Goal: Task Accomplishment & Management: Manage account settings

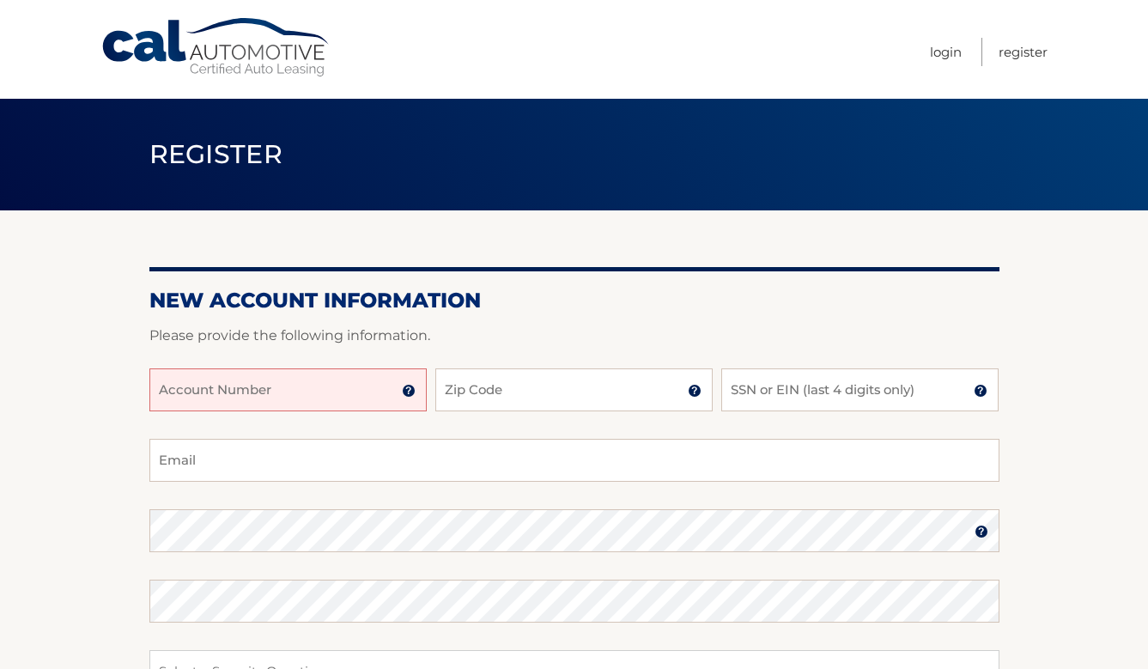
scroll to position [257, 0]
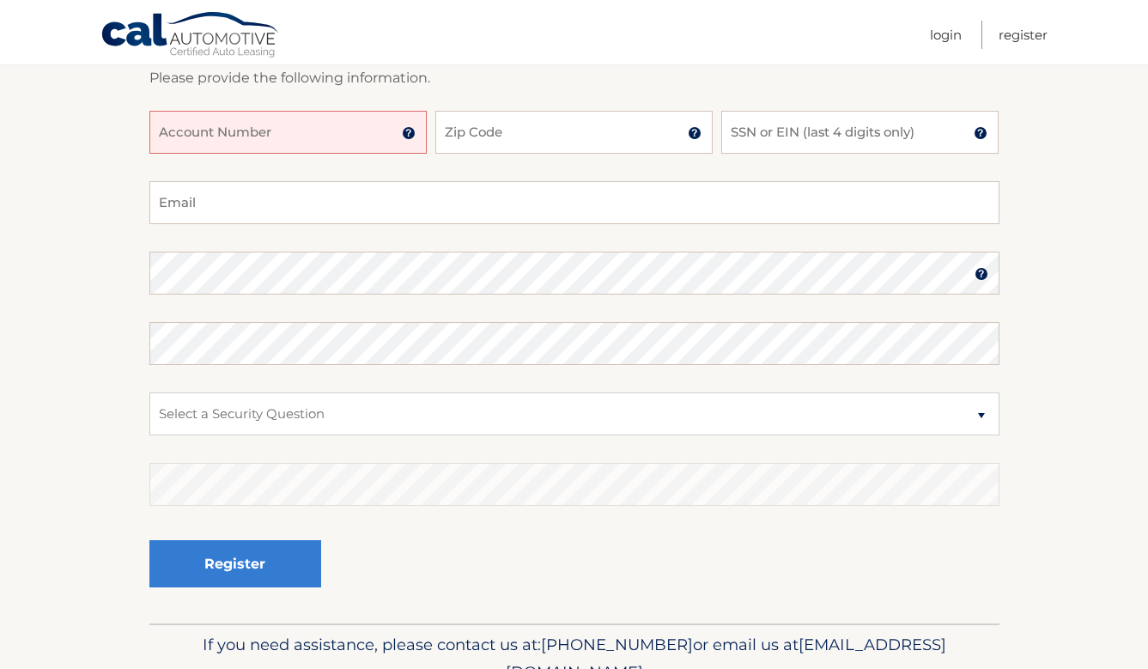
click at [288, 107] on div at bounding box center [574, 100] width 850 height 21
click at [283, 141] on input "Account Number" at bounding box center [287, 132] width 277 height 43
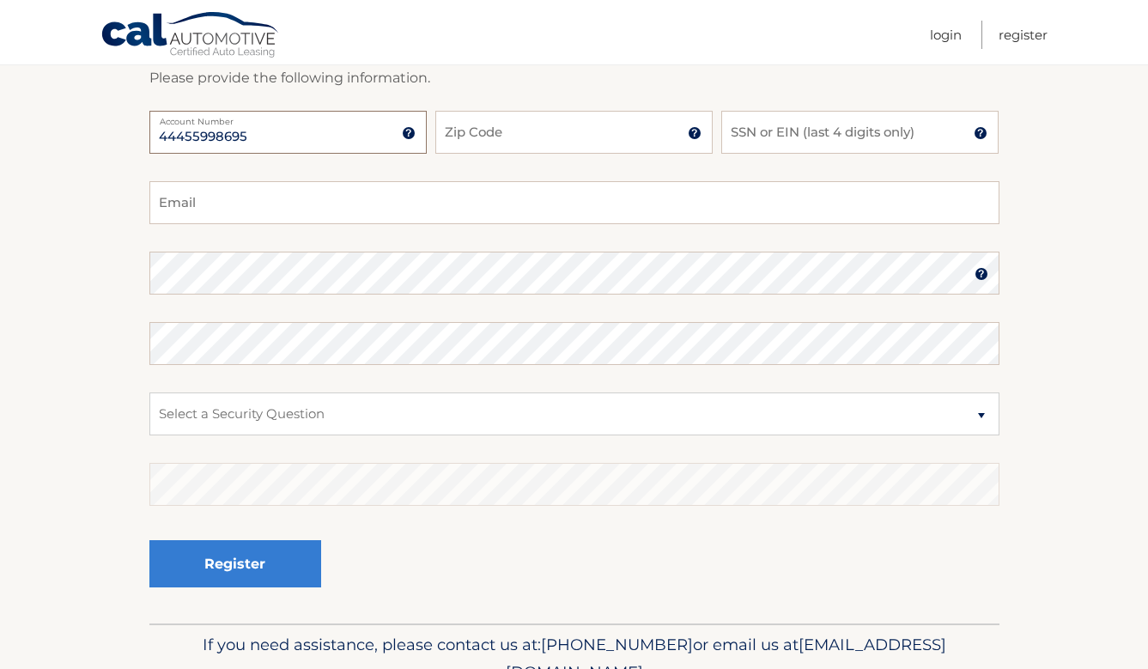
type input "44455998695"
click at [575, 138] on input "Zip Code" at bounding box center [573, 132] width 277 height 43
type input "33186"
click at [833, 142] on input "SSN or EIN (last 4 digits only)" at bounding box center [859, 132] width 277 height 43
type input "9765"
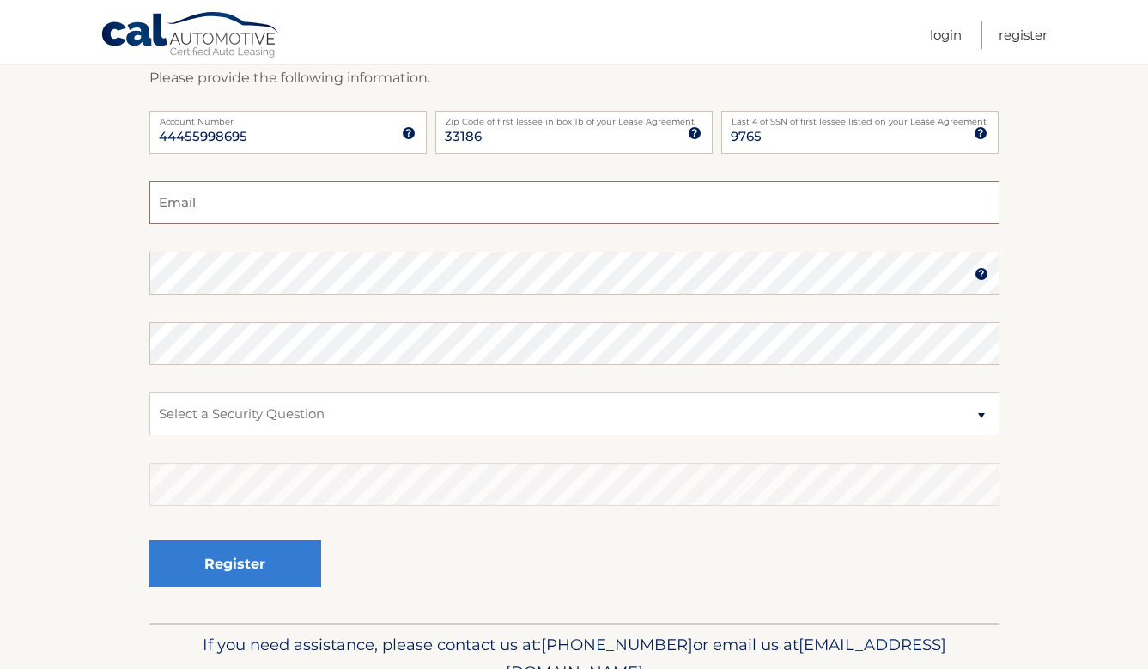
click at [513, 202] on input "Email" at bounding box center [574, 202] width 850 height 43
type input "kelly.gambill@gmail.com"
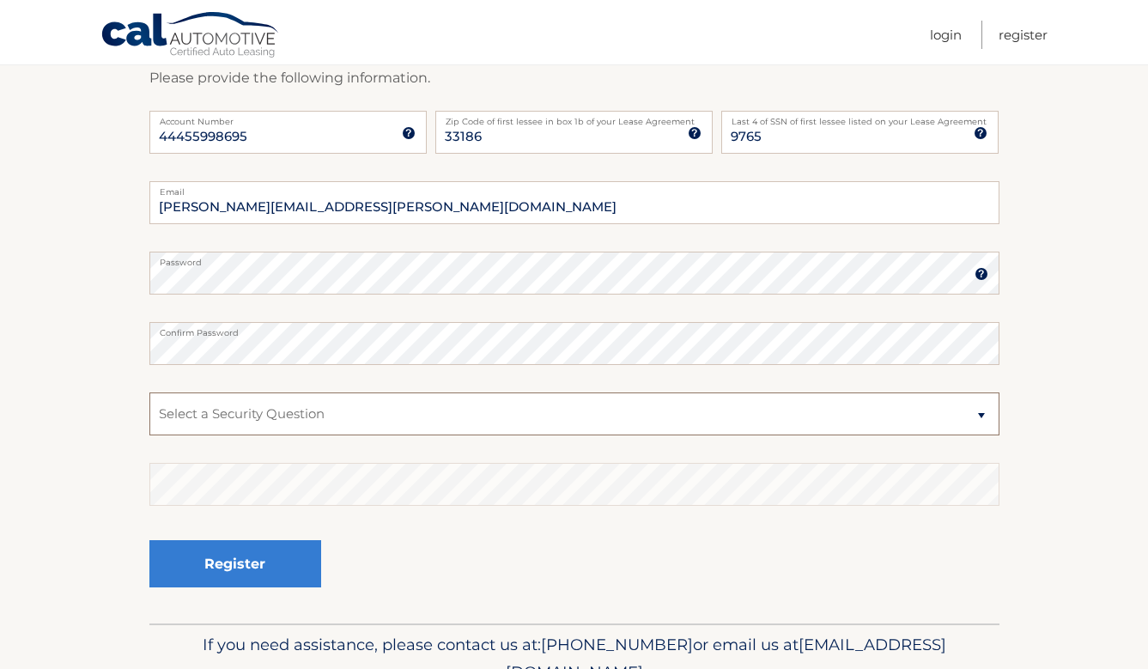
click at [207, 430] on select "Select a Security Question What was the name of your elementary school? What is…" at bounding box center [574, 413] width 850 height 43
select select "2"
click at [149, 392] on select "Select a Security Question What was the name of your elementary school? What is…" at bounding box center [574, 413] width 850 height 43
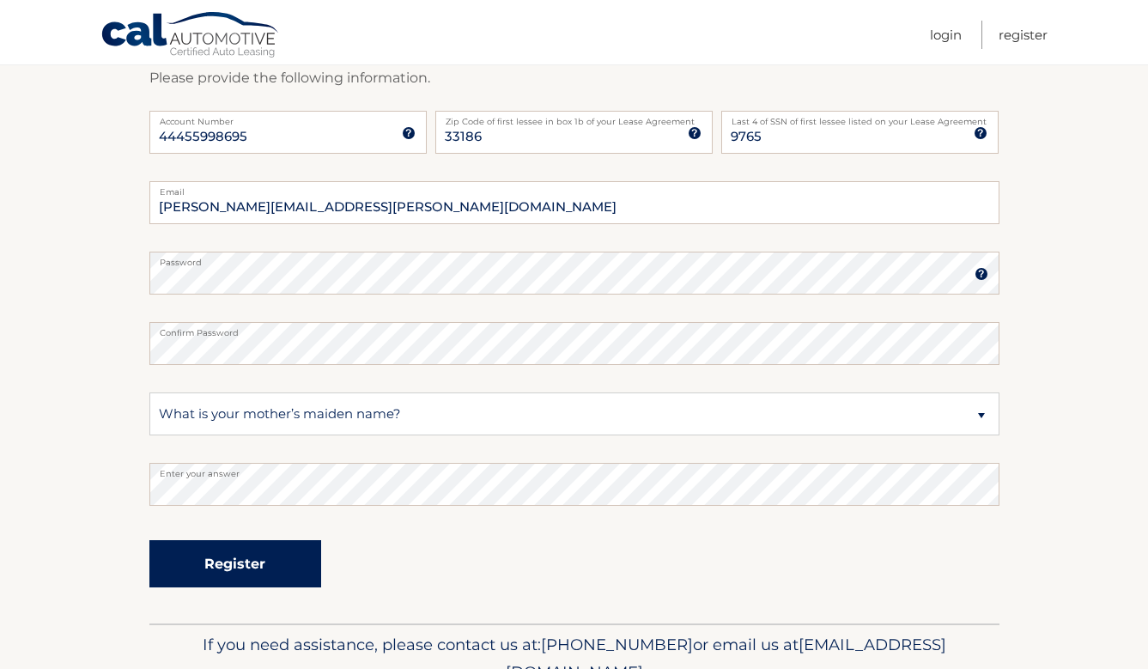
click at [243, 575] on button "Register" at bounding box center [235, 563] width 172 height 47
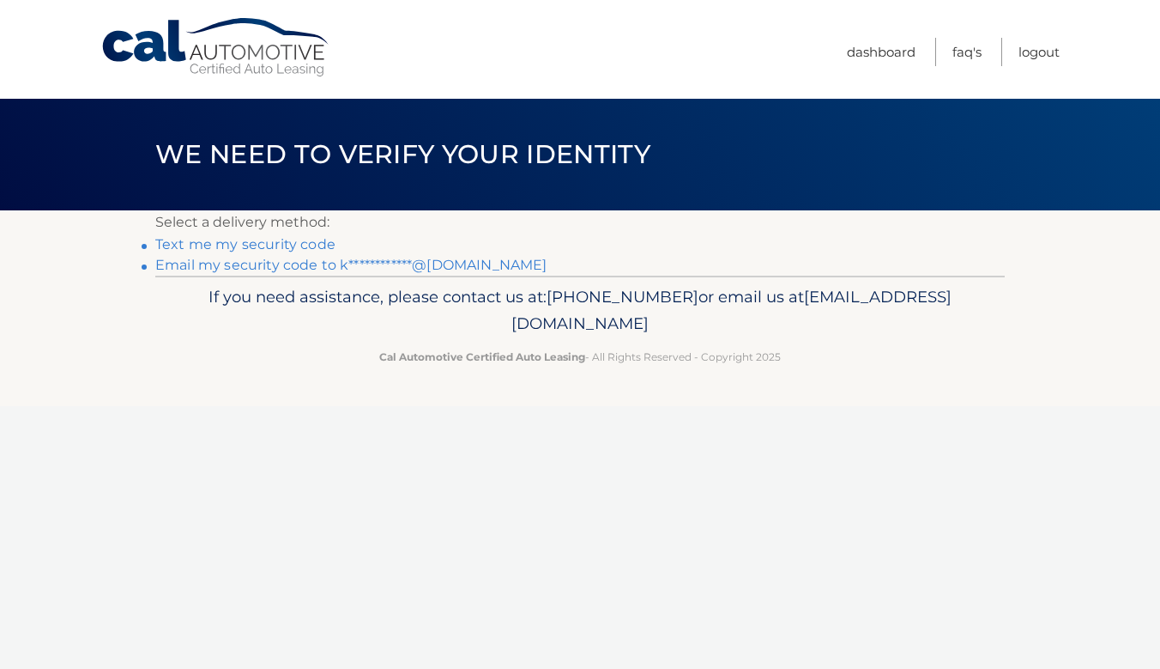
click at [270, 245] on link "Text me my security code" at bounding box center [245, 244] width 180 height 16
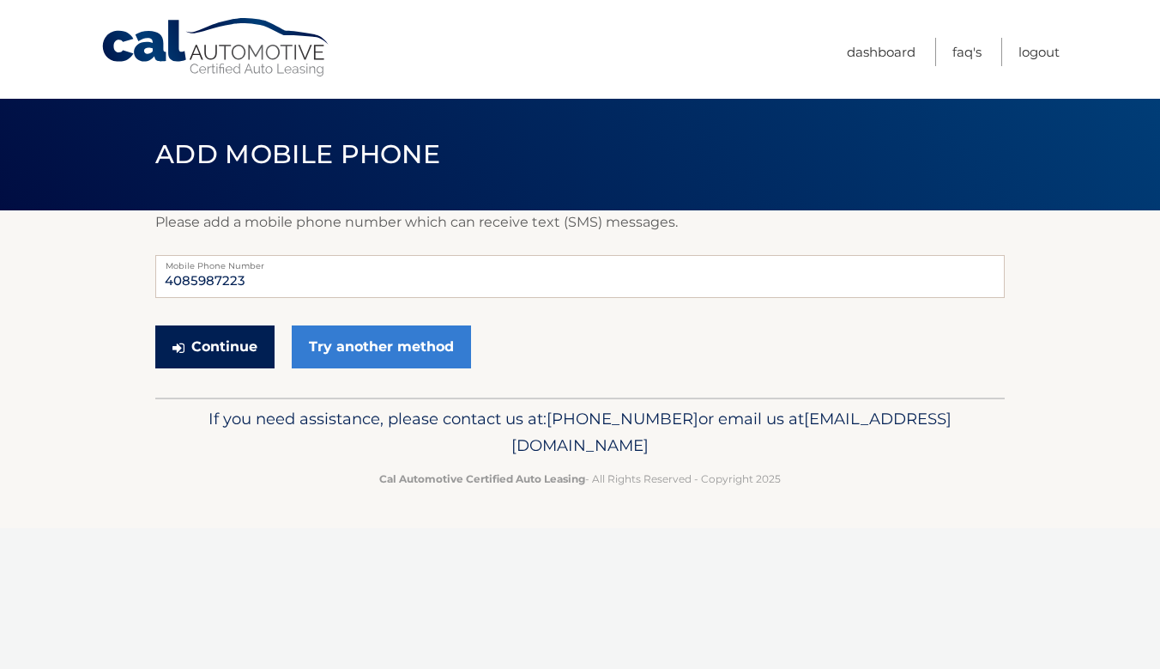
click at [207, 354] on button "Continue" at bounding box center [214, 346] width 119 height 43
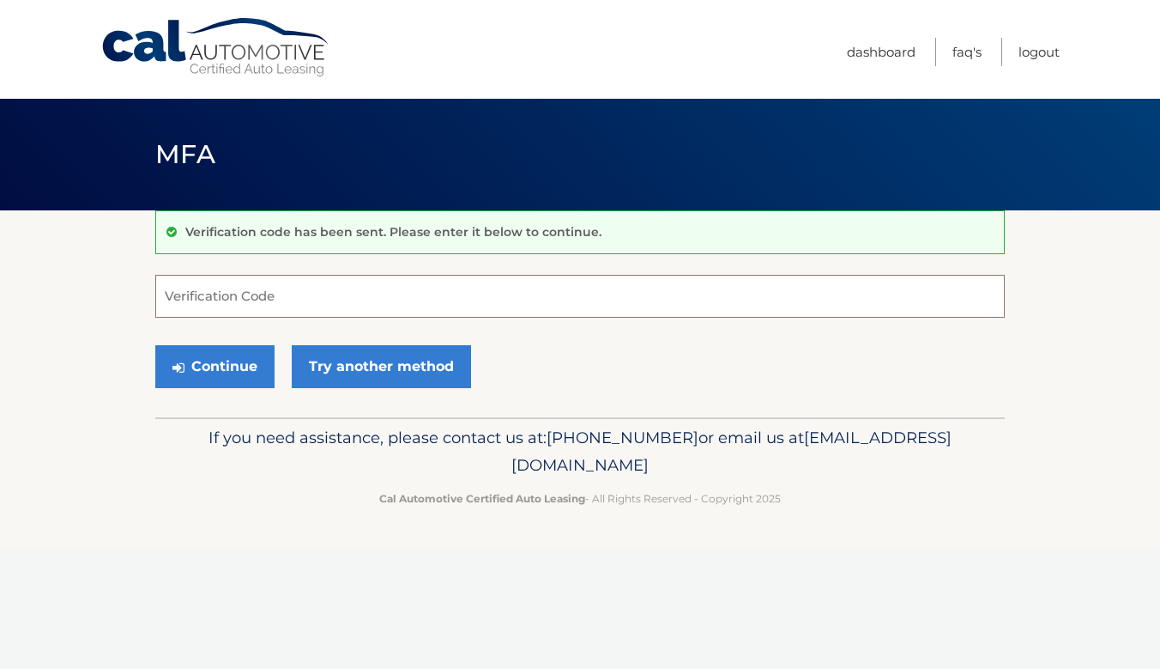
click at [236, 295] on input "Verification Code" at bounding box center [580, 296] width 850 height 43
type input "739512"
click at [224, 377] on button "Continue" at bounding box center [214, 366] width 119 height 43
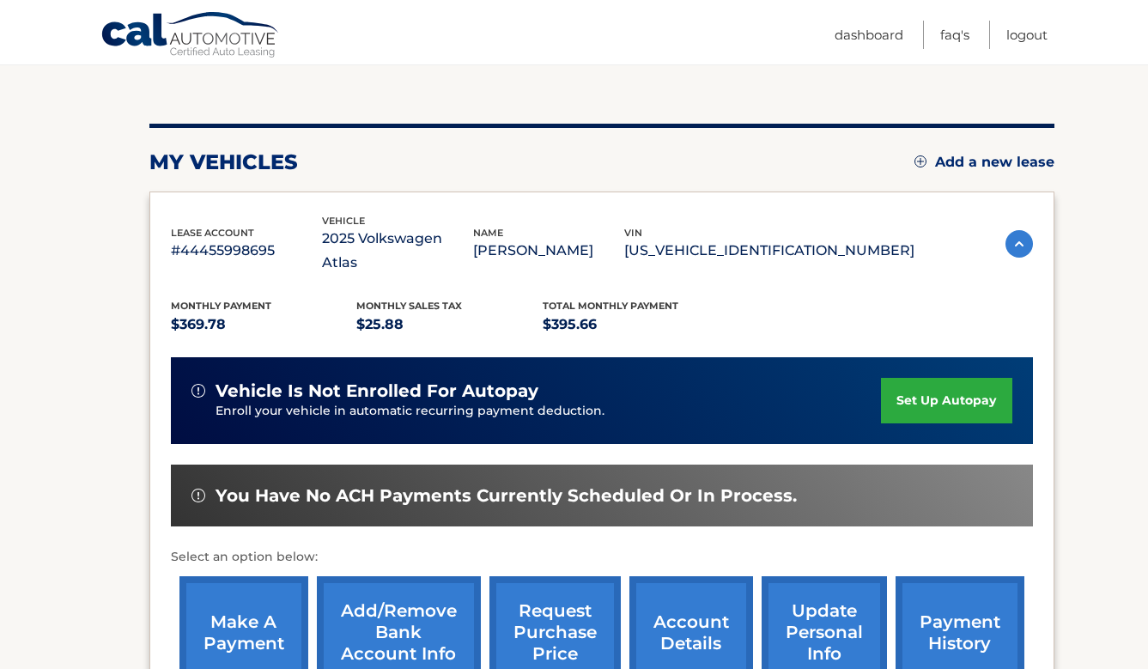
scroll to position [172, 0]
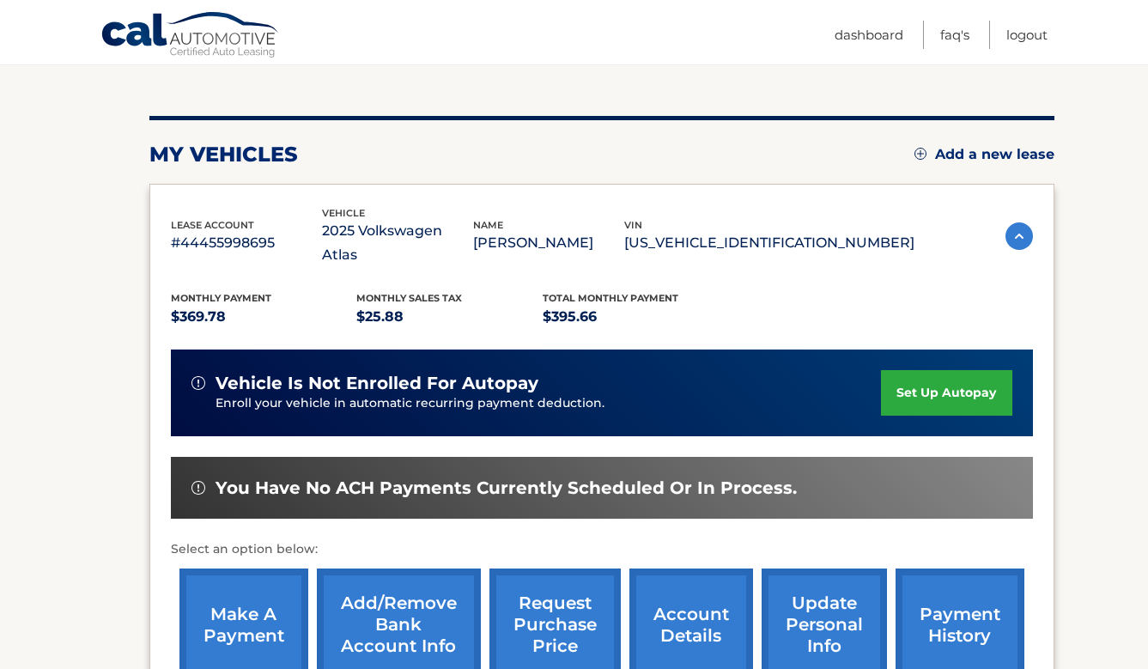
click at [936, 376] on link "set up autopay" at bounding box center [946, 392] width 130 height 45
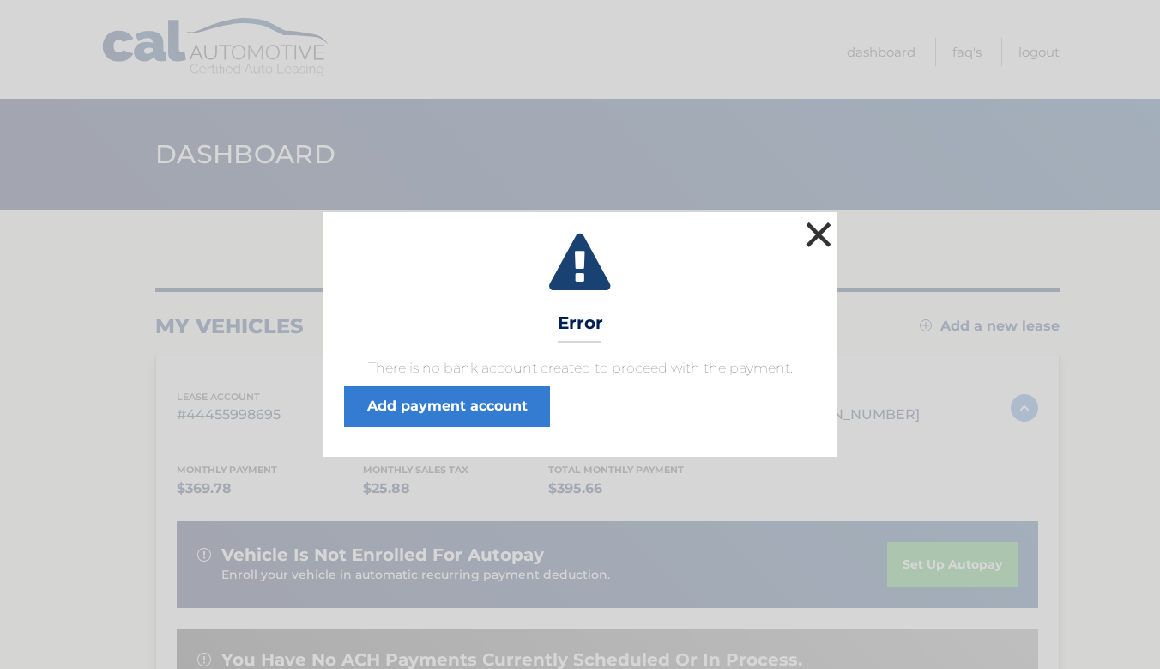
click at [813, 234] on button "×" at bounding box center [819, 234] width 34 height 34
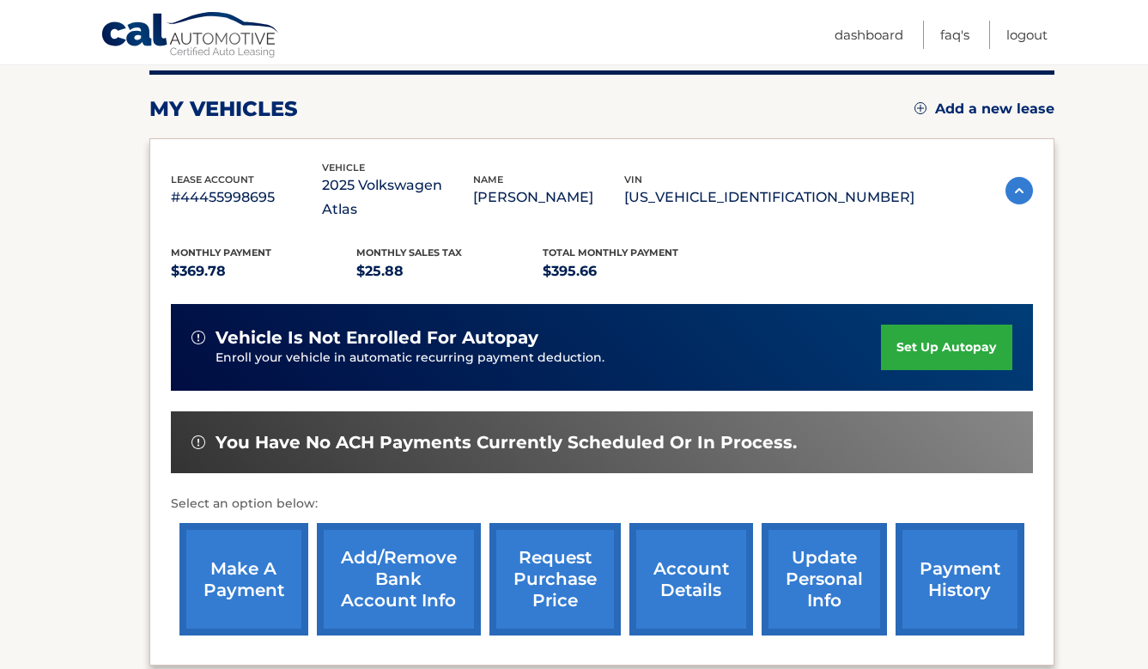
scroll to position [257, 0]
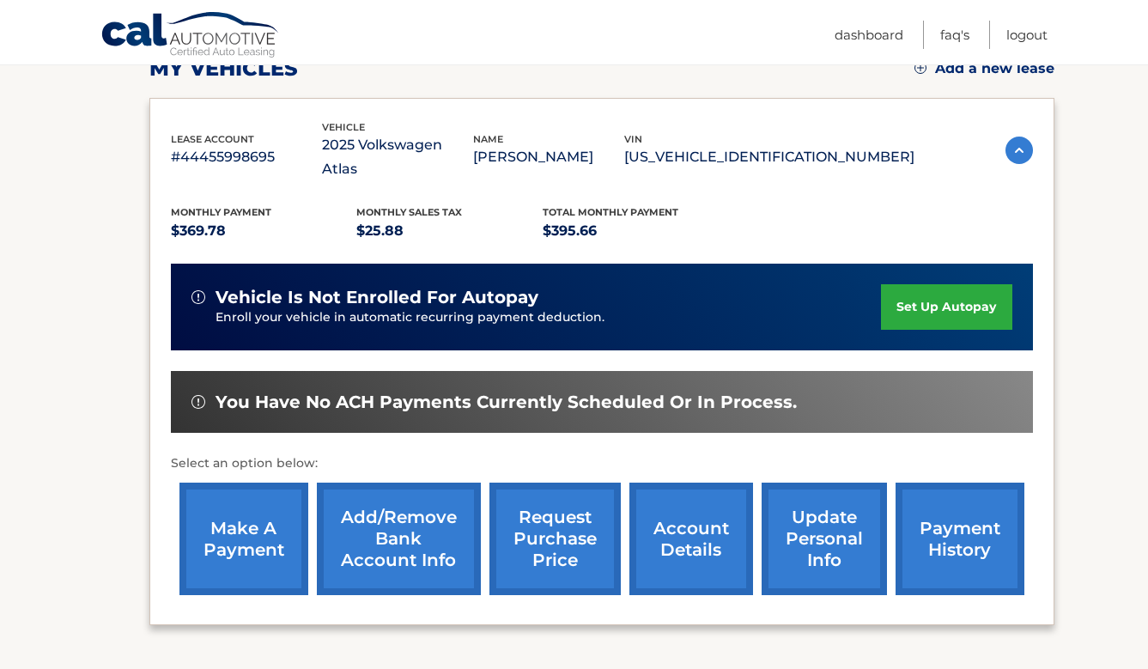
click at [274, 536] on link "make a payment" at bounding box center [243, 538] width 129 height 112
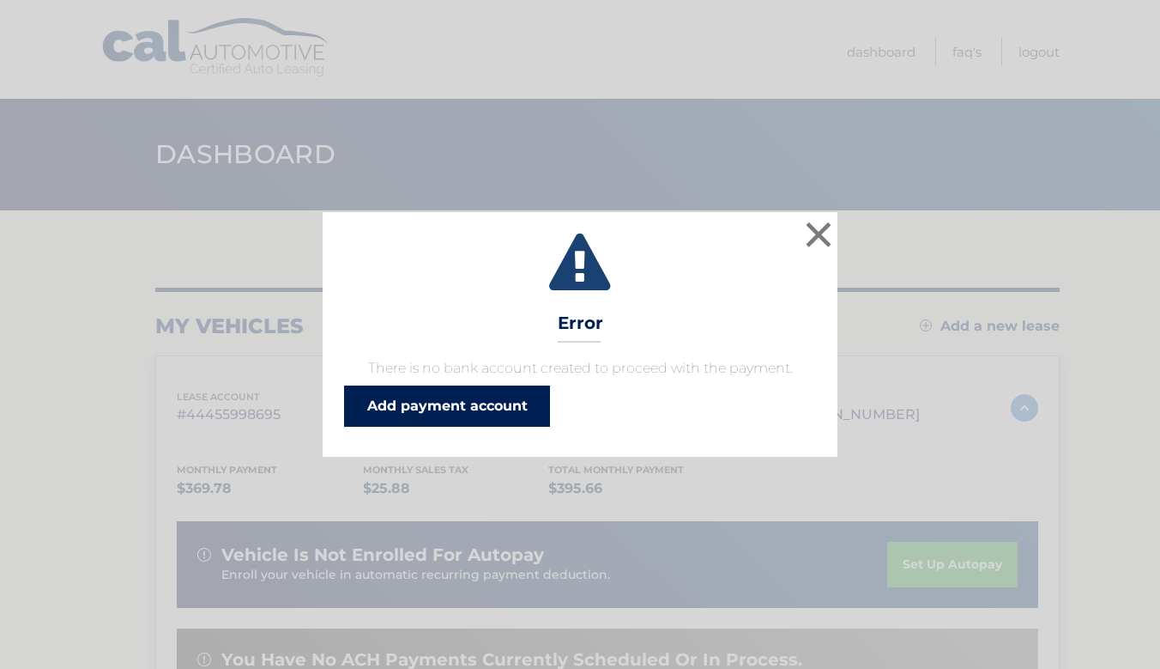
click at [517, 413] on link "Add payment account" at bounding box center [447, 405] width 206 height 41
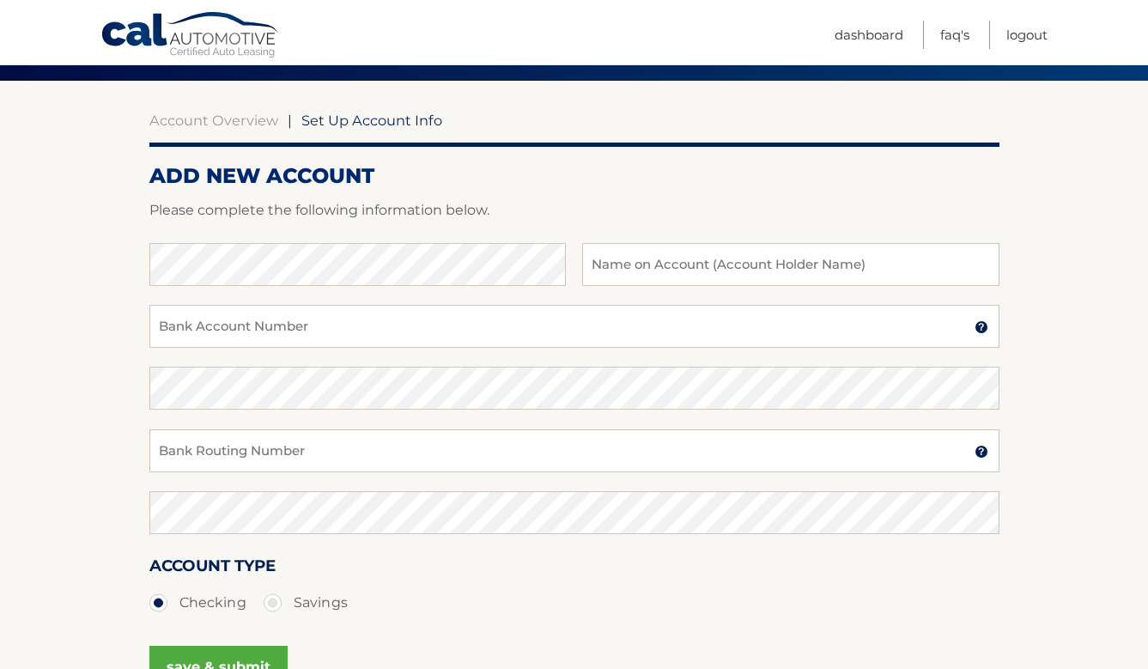
scroll to position [172, 0]
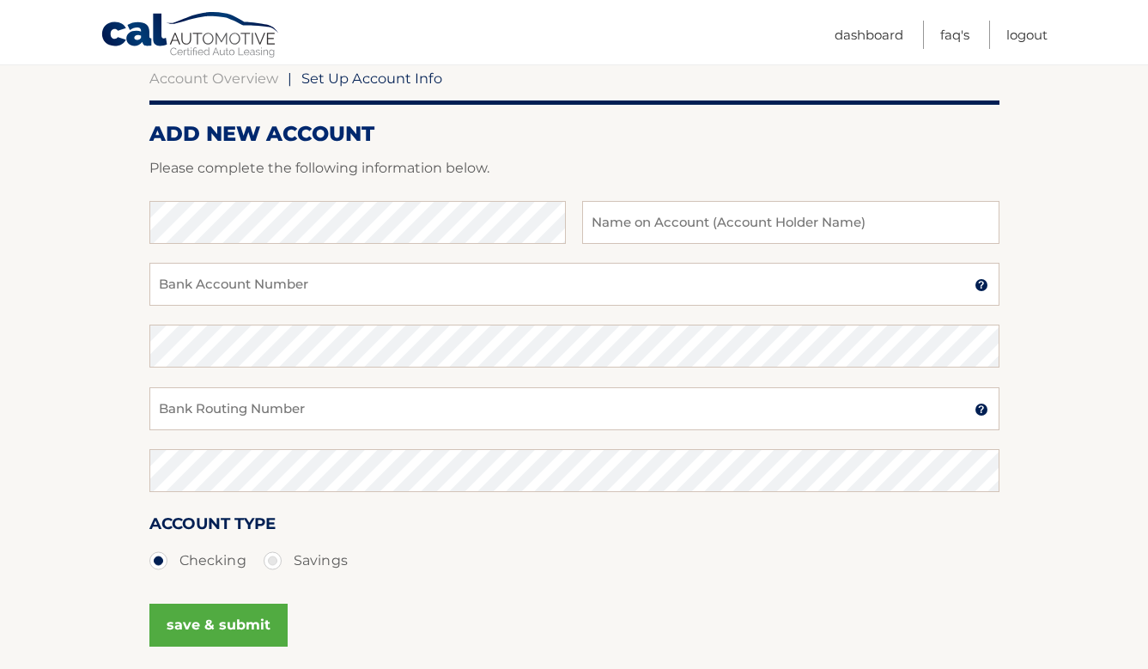
click at [373, 76] on span "Set Up Account Info" at bounding box center [371, 78] width 141 height 17
click at [736, 217] on input "text" at bounding box center [790, 222] width 416 height 43
type input "[PERSON_NAME]"
click at [267, 288] on input "Bank Account Number" at bounding box center [574, 284] width 850 height 43
type input "3975579149"
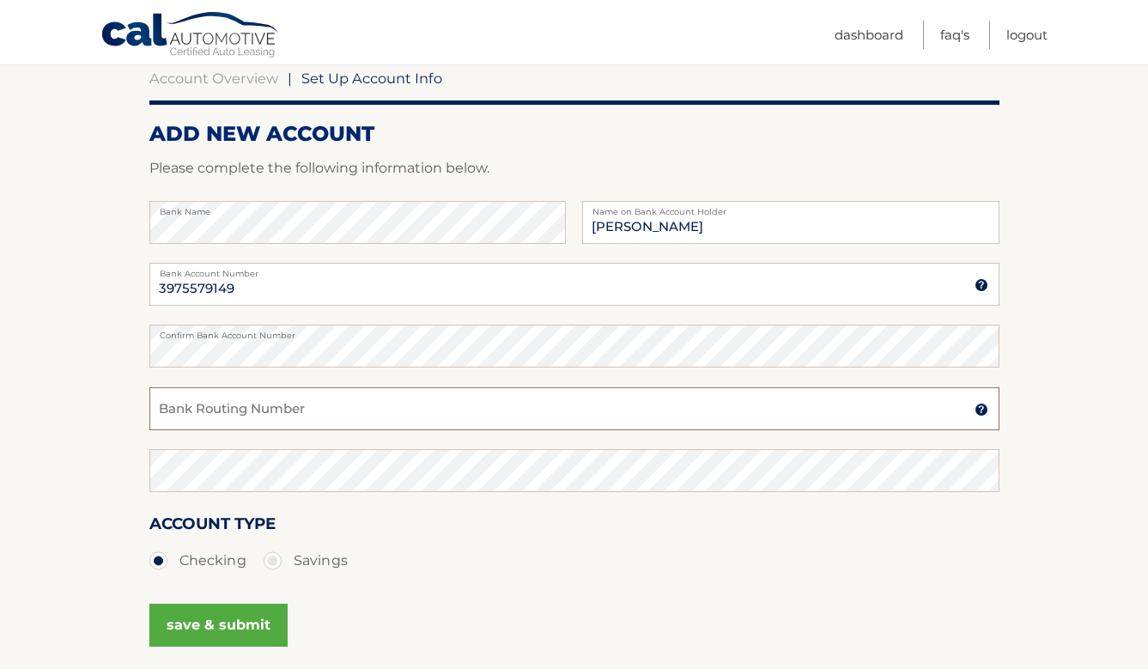
click at [268, 414] on input "Bank Routing Number" at bounding box center [574, 408] width 850 height 43
type input "121042882"
click at [250, 618] on button "save & submit" at bounding box center [218, 624] width 138 height 43
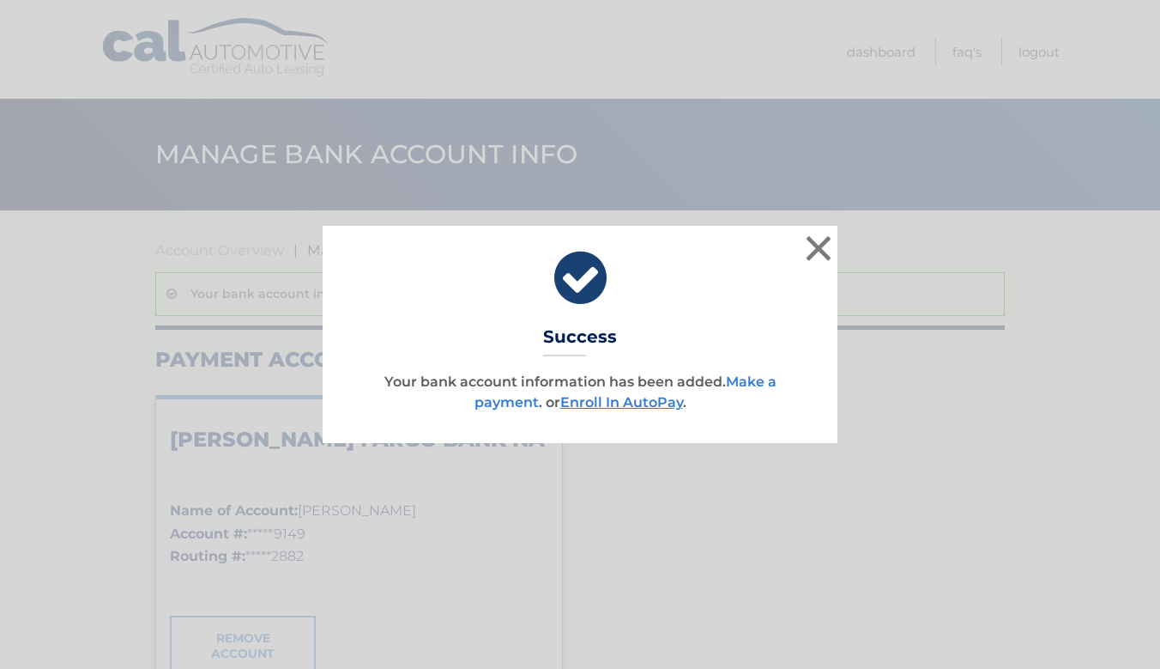
click at [515, 402] on link "Make a payment" at bounding box center [626, 391] width 302 height 37
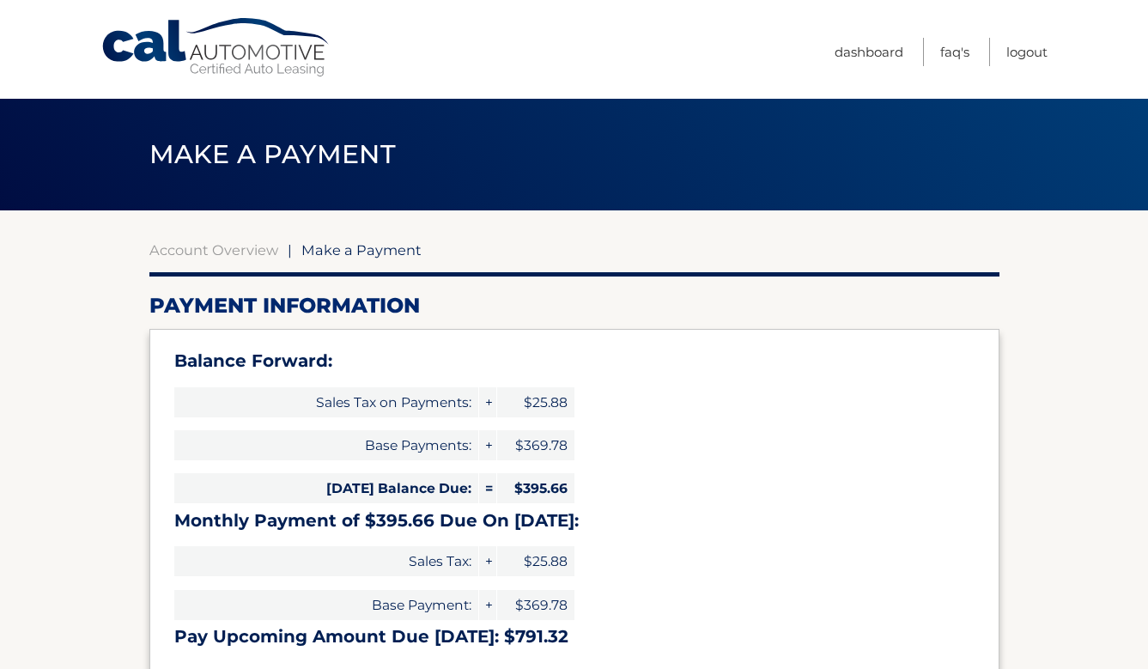
select select "OWExNzU3ZGQtMTNkZS00NDQ1LThiN2MtZjk5MDFmYTRiMGZj"
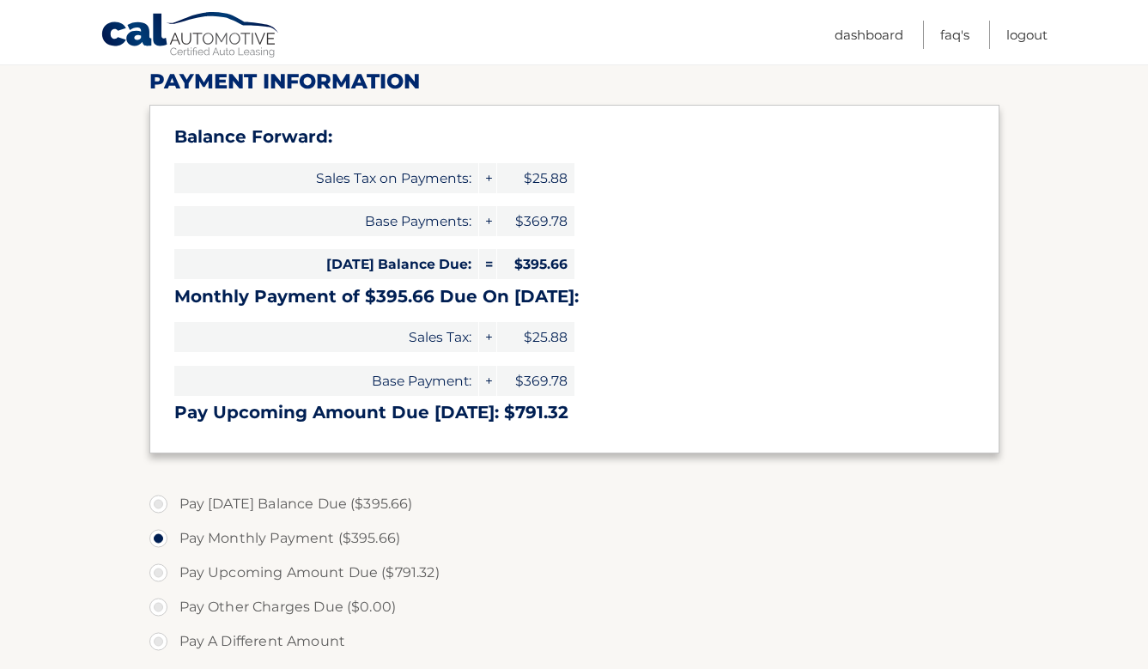
scroll to position [257, 0]
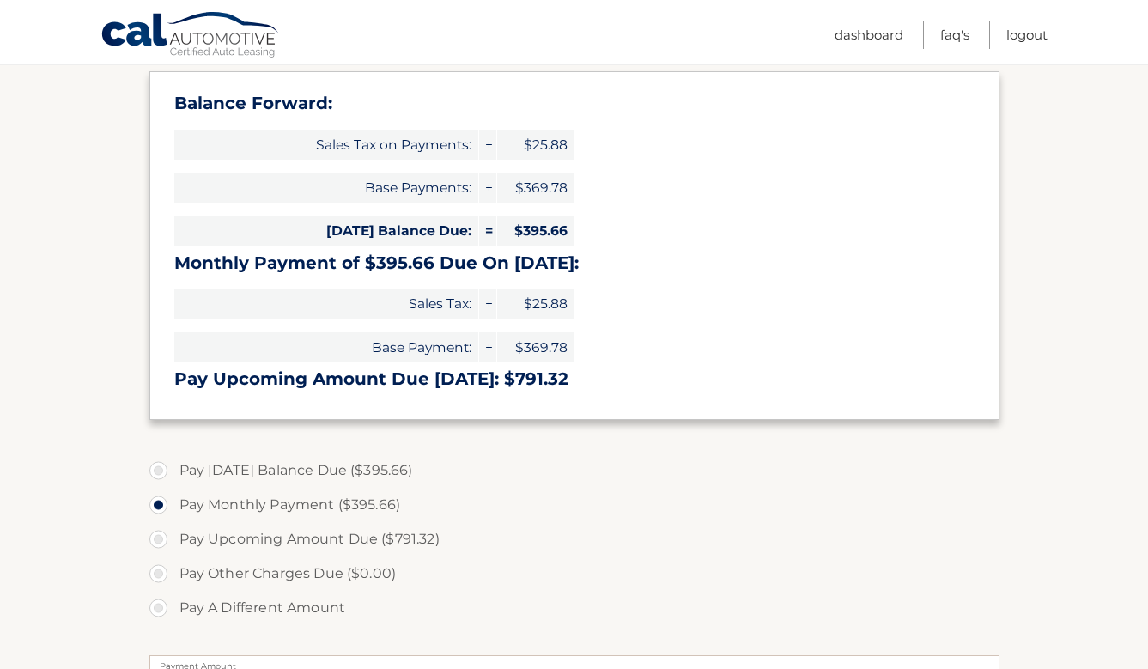
click at [342, 469] on label "Pay [DATE] Balance Due ($395.66)" at bounding box center [574, 470] width 850 height 34
click at [173, 469] on input "Pay [DATE] Balance Due ($395.66)" at bounding box center [164, 466] width 17 height 27
radio input "true"
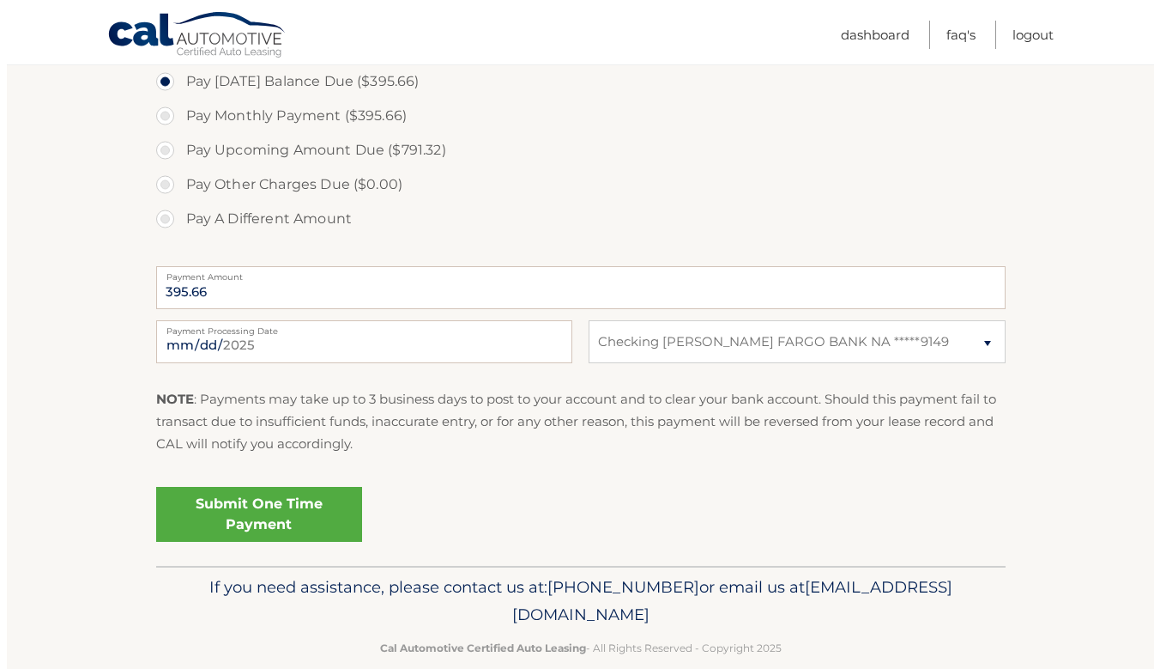
scroll to position [674, 0]
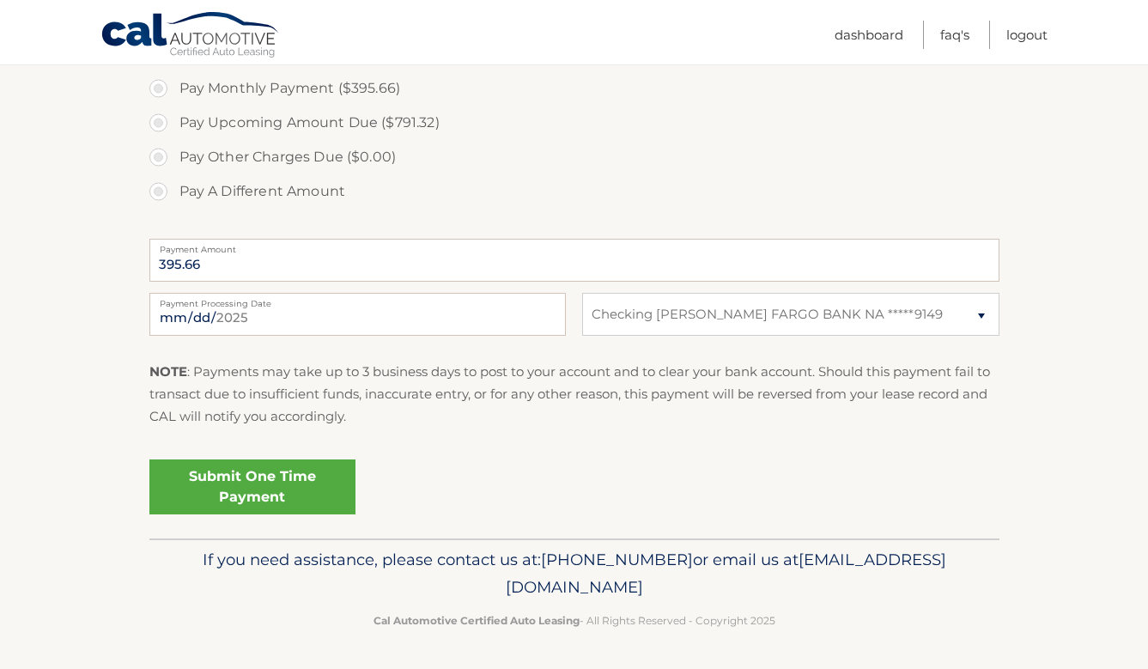
click at [262, 494] on link "Submit One Time Payment" at bounding box center [252, 486] width 206 height 55
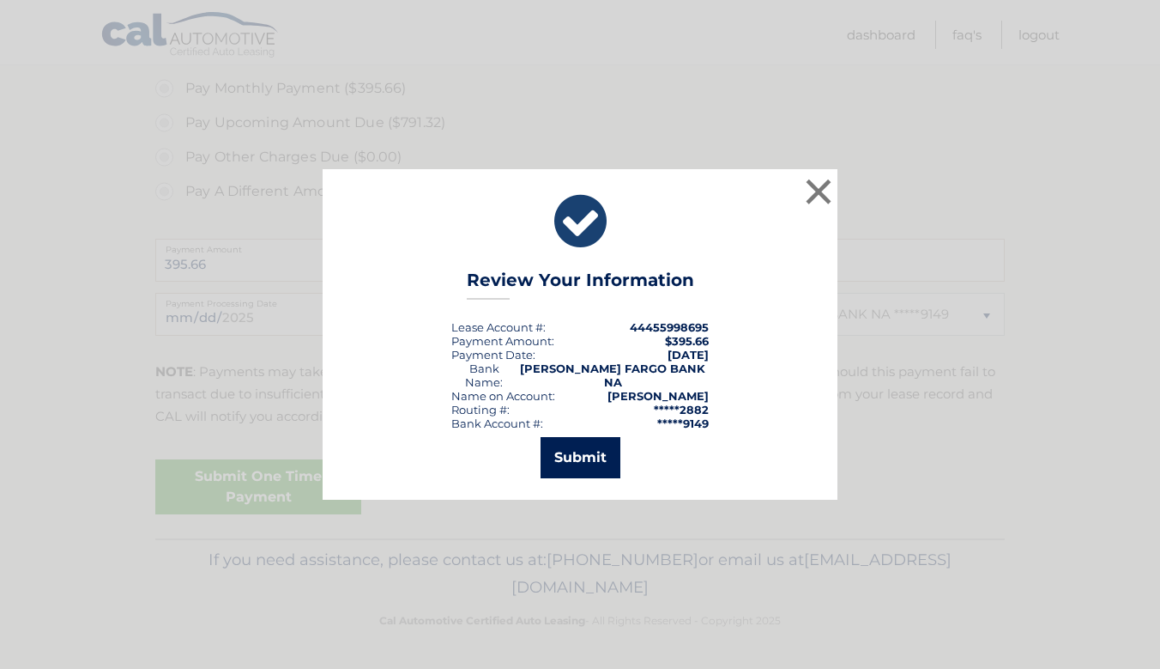
click at [572, 446] on button "Submit" at bounding box center [581, 457] width 80 height 41
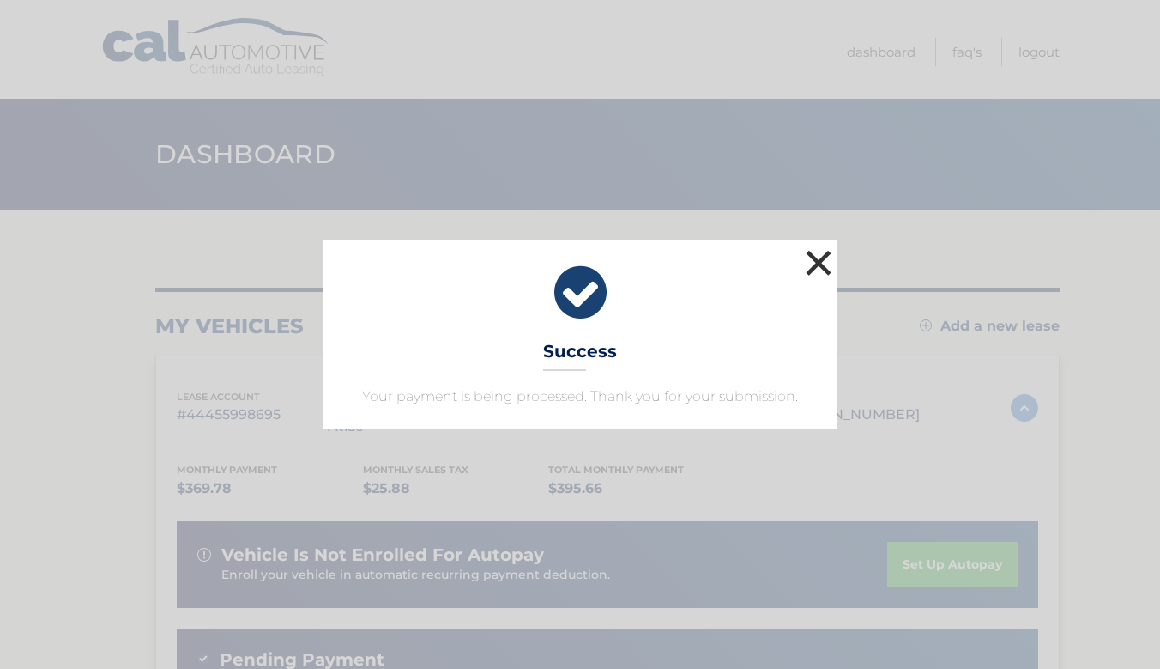
click at [821, 260] on button "×" at bounding box center [819, 262] width 34 height 34
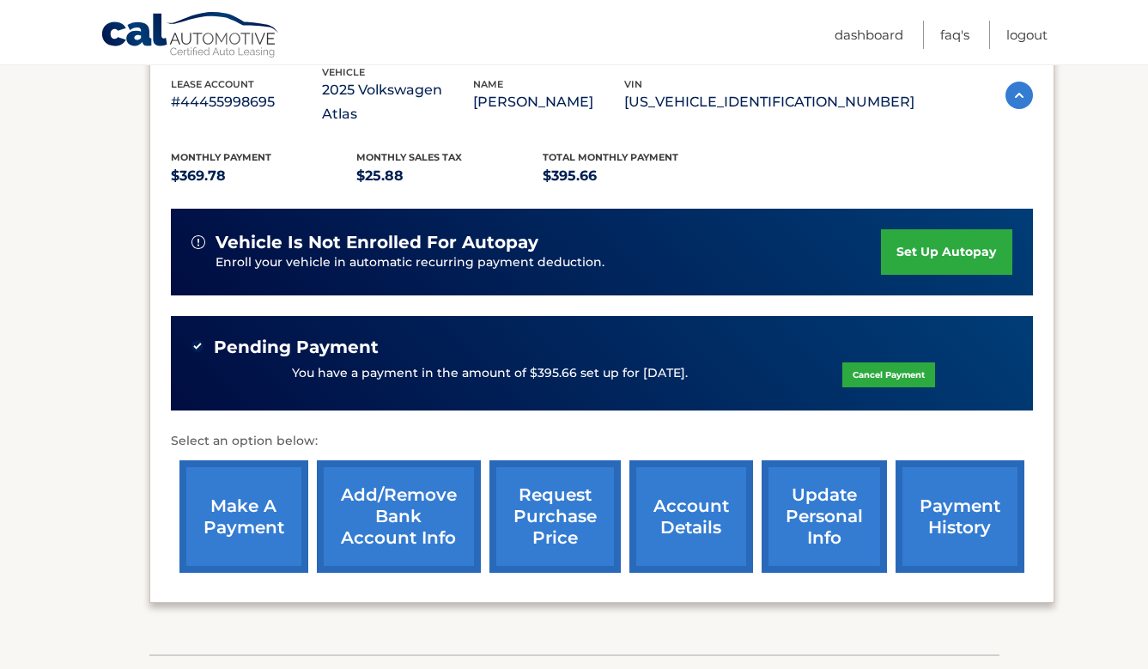
scroll to position [343, 0]
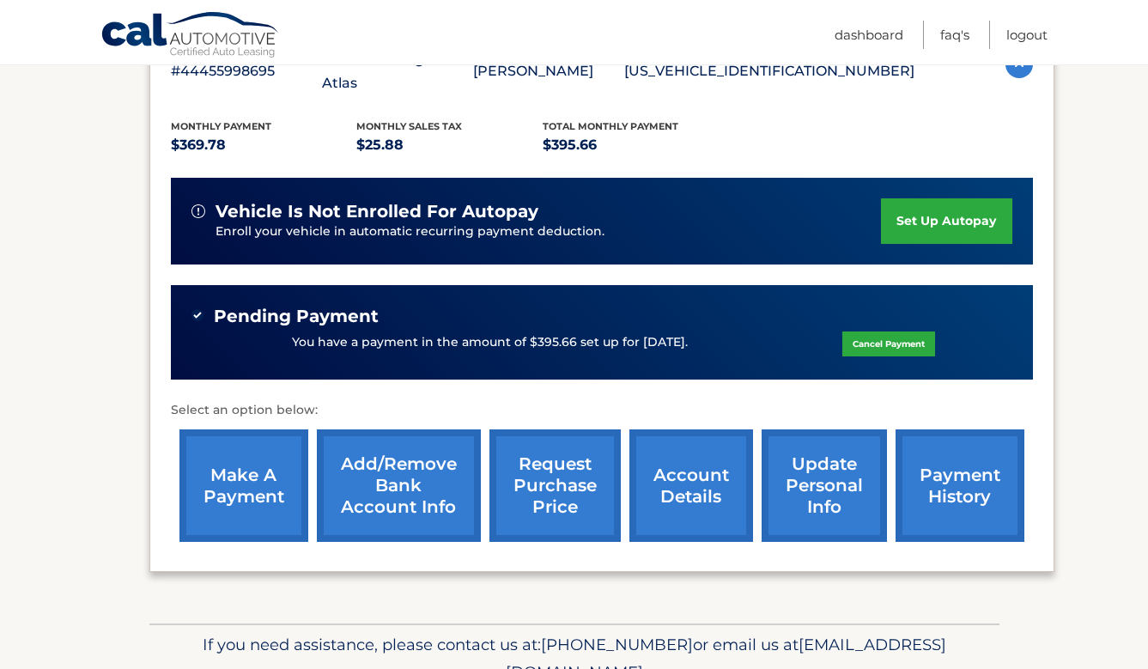
click at [948, 198] on link "set up autopay" at bounding box center [946, 220] width 130 height 45
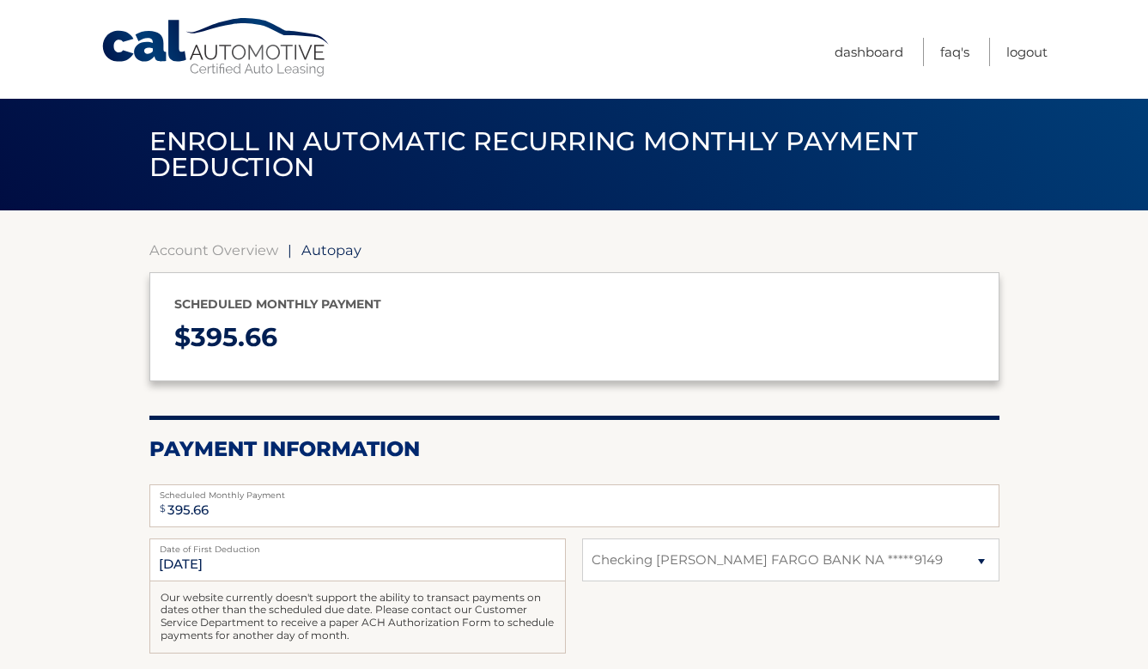
select select "OWExNzU3ZGQtMTNkZS00NDQ1LThiN2MtZjk5MDFmYTRiMGZj"
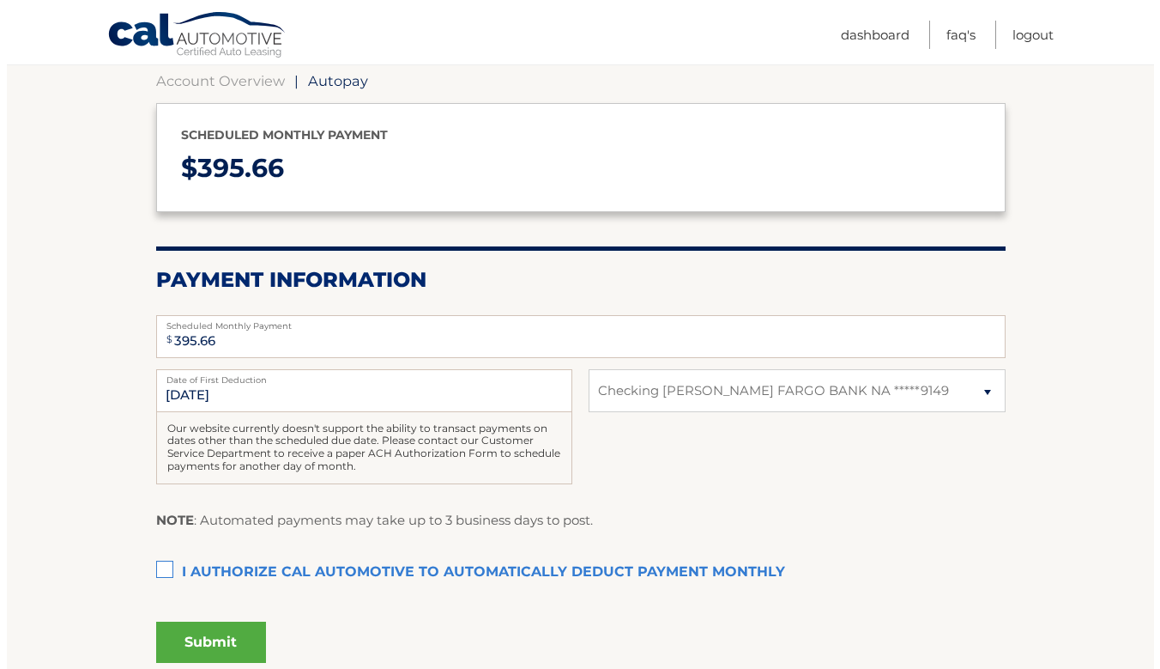
scroll to position [257, 0]
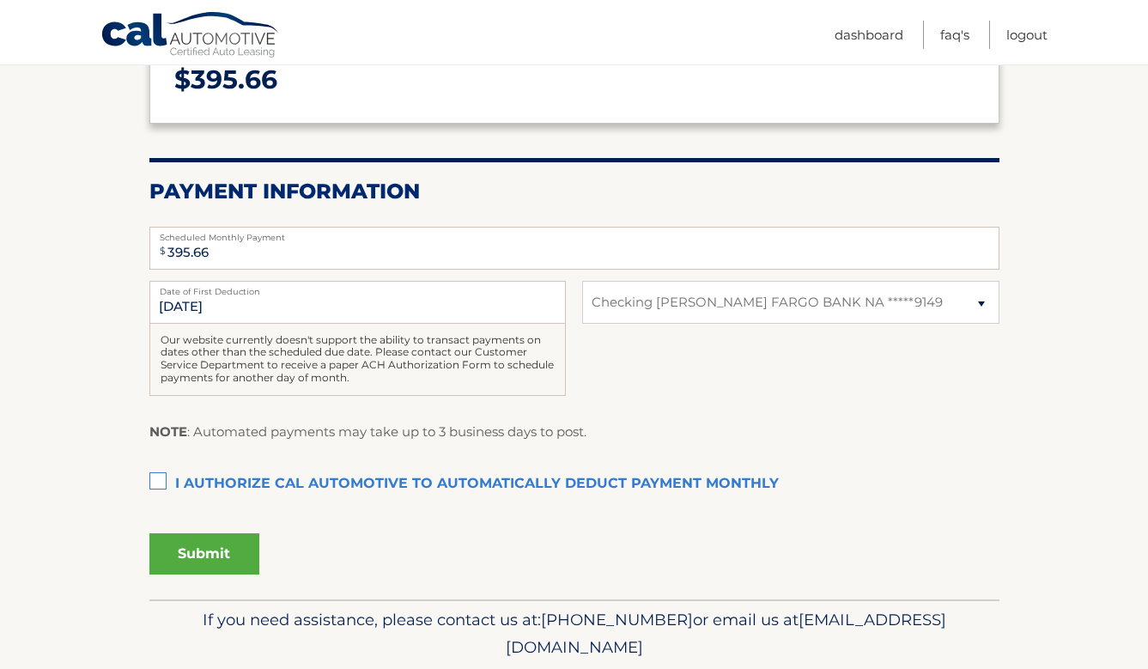
click at [166, 483] on label "I authorize cal automotive to automatically deduct payment monthly This checkbo…" at bounding box center [574, 484] width 850 height 34
click at [0, 0] on input "I authorize cal automotive to automatically deduct payment monthly This checkbo…" at bounding box center [0, 0] width 0 height 0
click at [214, 562] on button "Submit" at bounding box center [204, 553] width 110 height 41
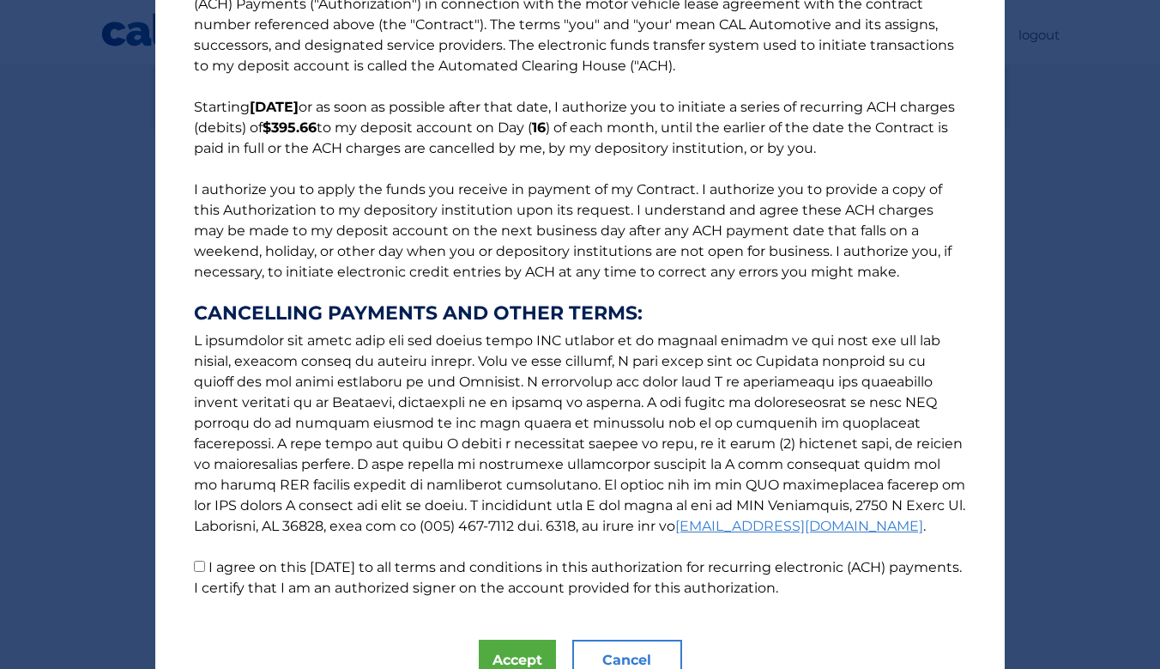
scroll to position [142, 0]
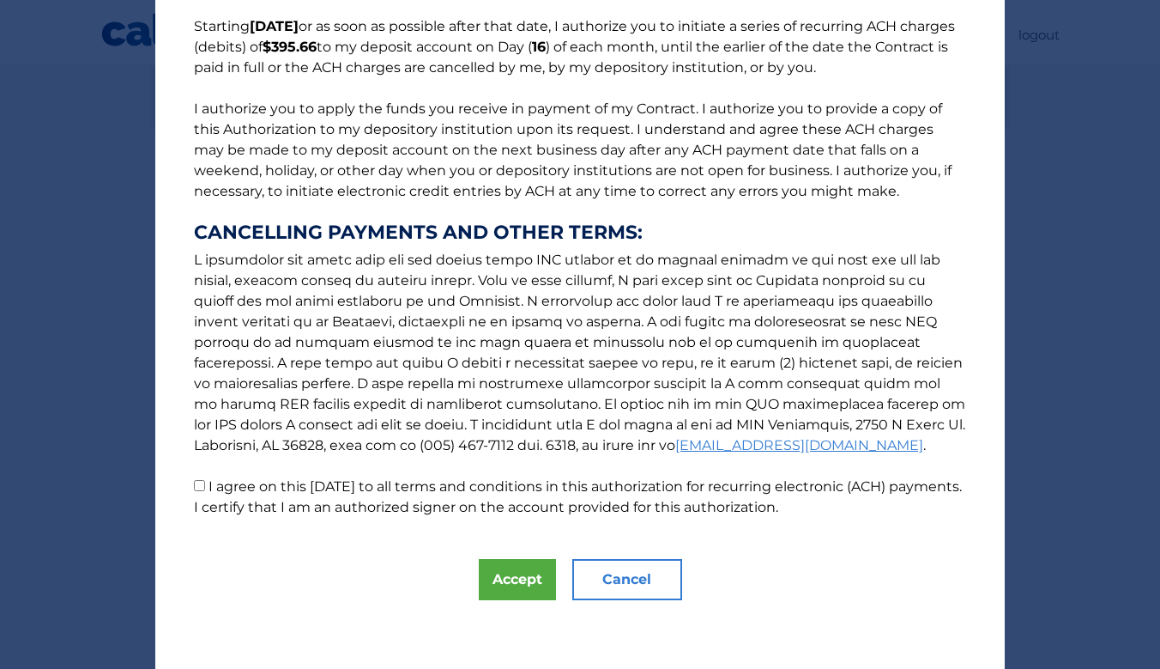
click at [194, 485] on input "I agree on this 09/16/2025 to all terms and conditions in this authorization fo…" at bounding box center [199, 485] width 11 height 11
checkbox input "true"
click at [524, 590] on button "Accept" at bounding box center [517, 579] width 77 height 41
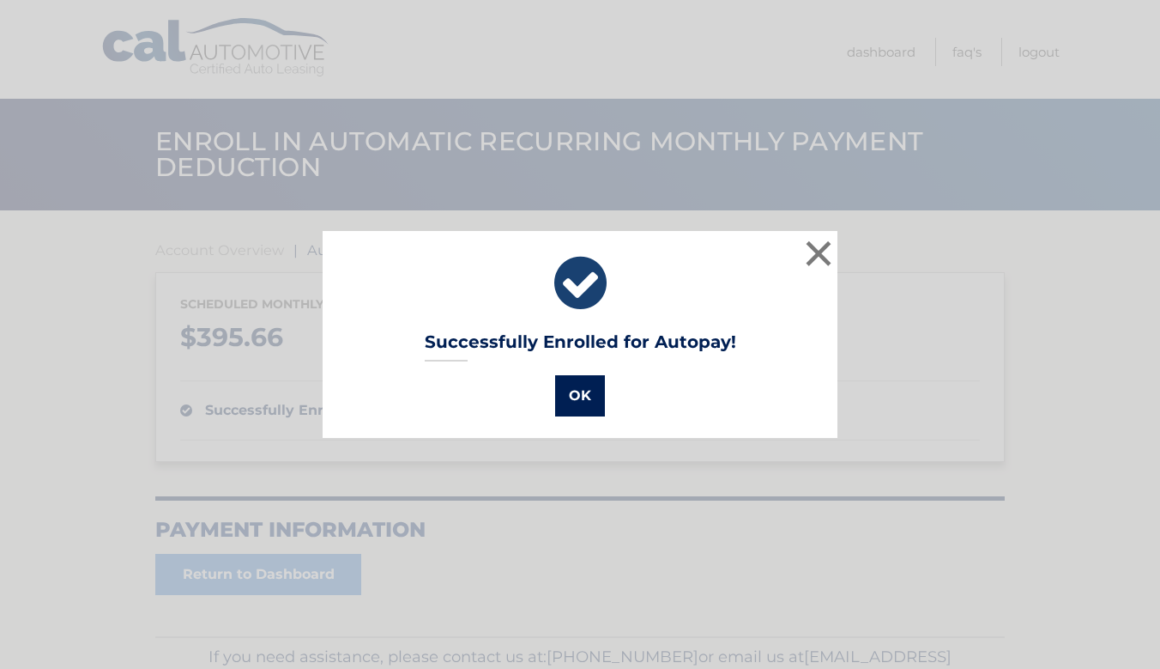
click at [585, 402] on button "OK" at bounding box center [580, 395] width 50 height 41
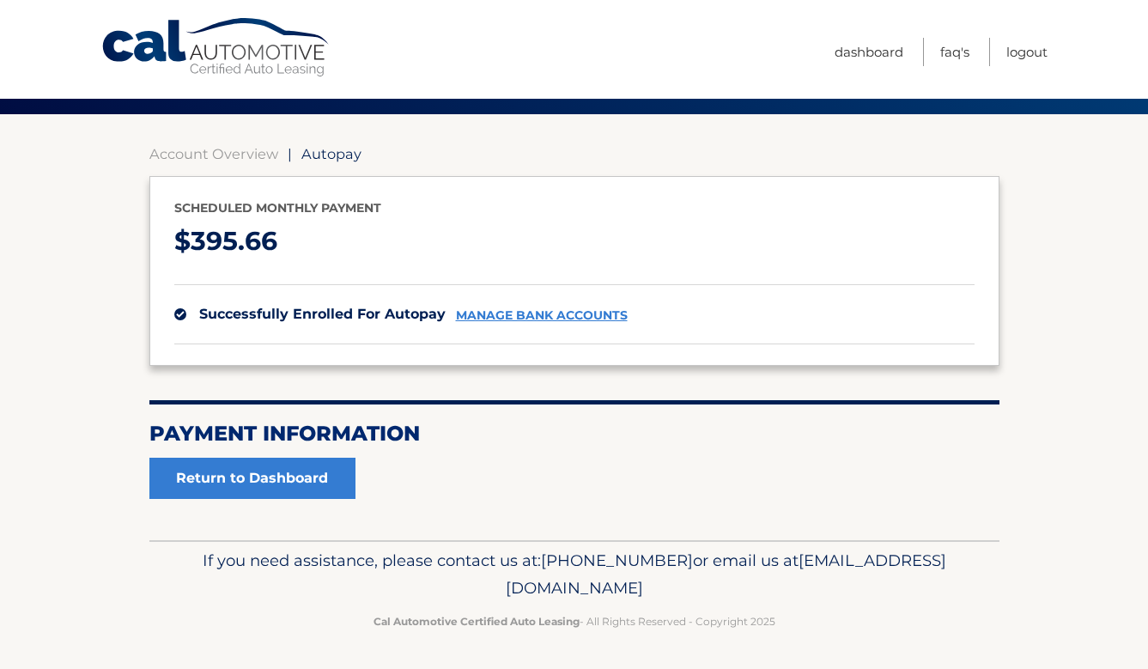
scroll to position [97, 0]
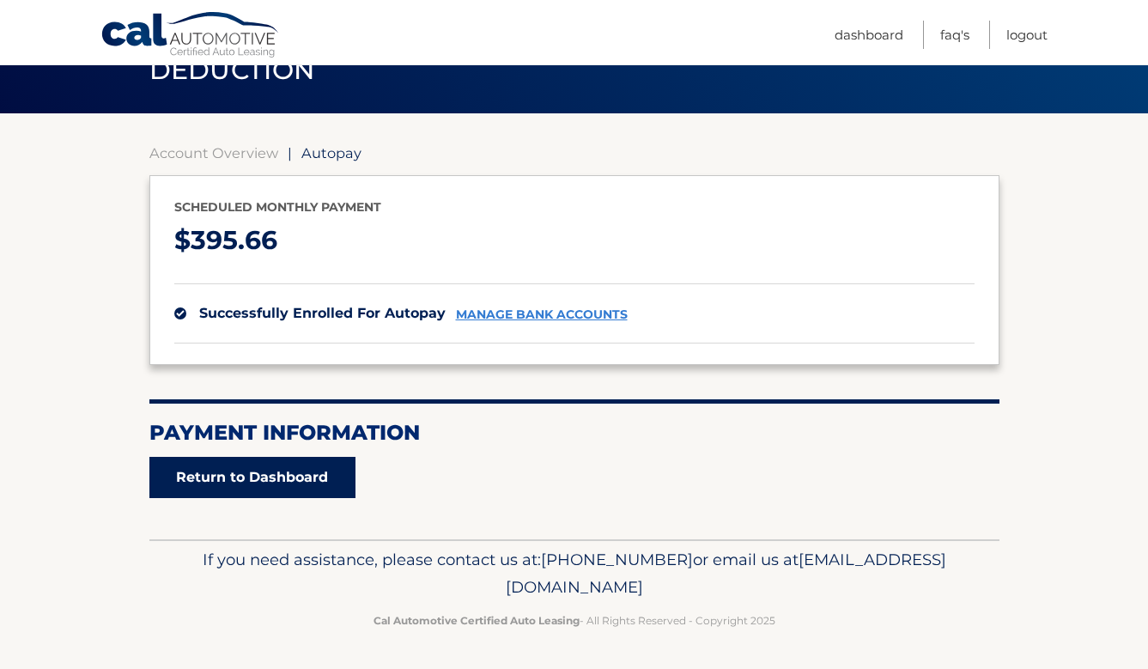
click at [190, 476] on link "Return to Dashboard" at bounding box center [252, 477] width 206 height 41
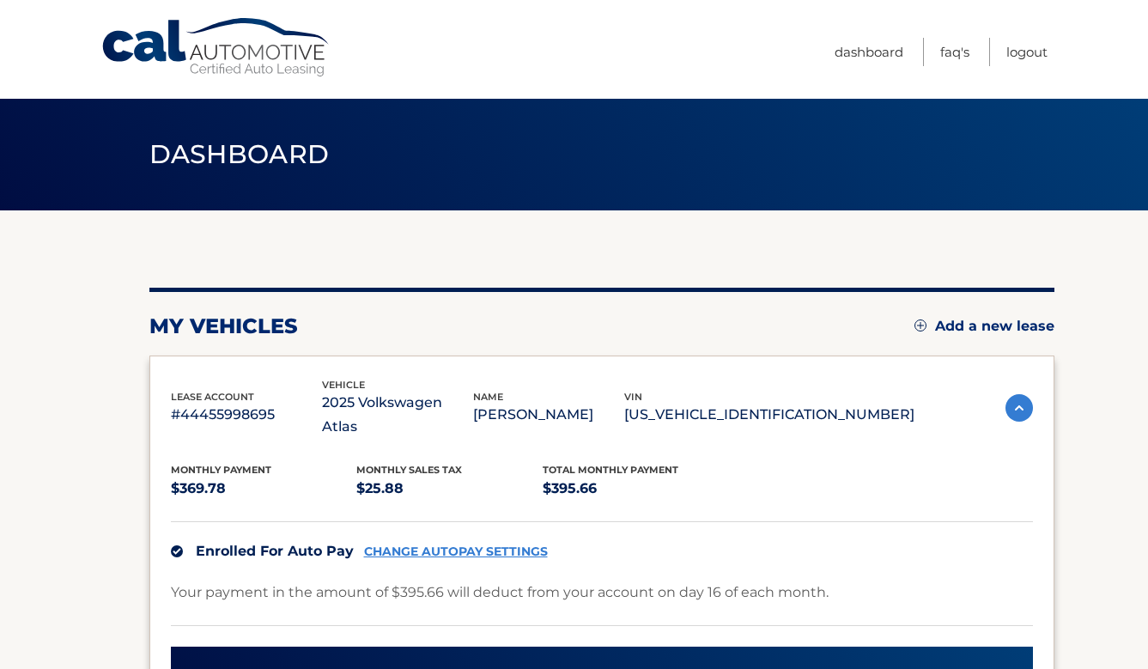
click at [1033, 36] on ul "Dashboard FAQ's Logout" at bounding box center [940, 49] width 213 height 99
click at [1029, 55] on link "Logout" at bounding box center [1026, 52] width 41 height 28
